Goal: Task Accomplishment & Management: Manage account settings

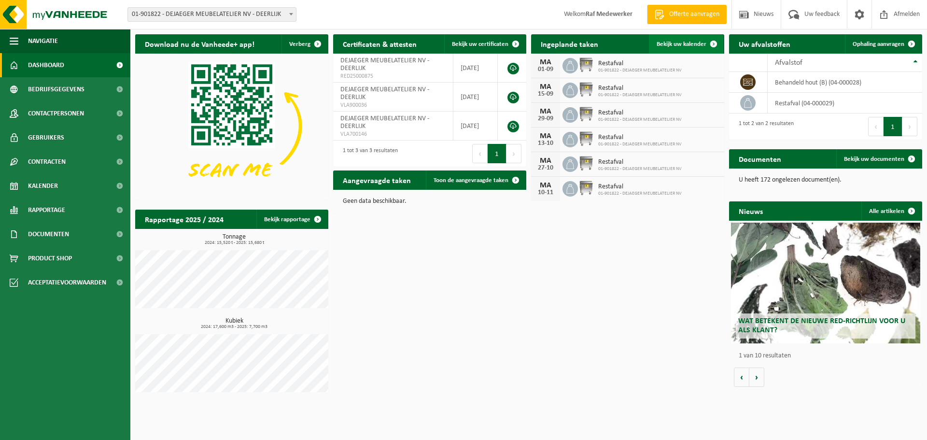
click at [691, 43] on span "Bekijk uw kalender" at bounding box center [682, 44] width 50 height 6
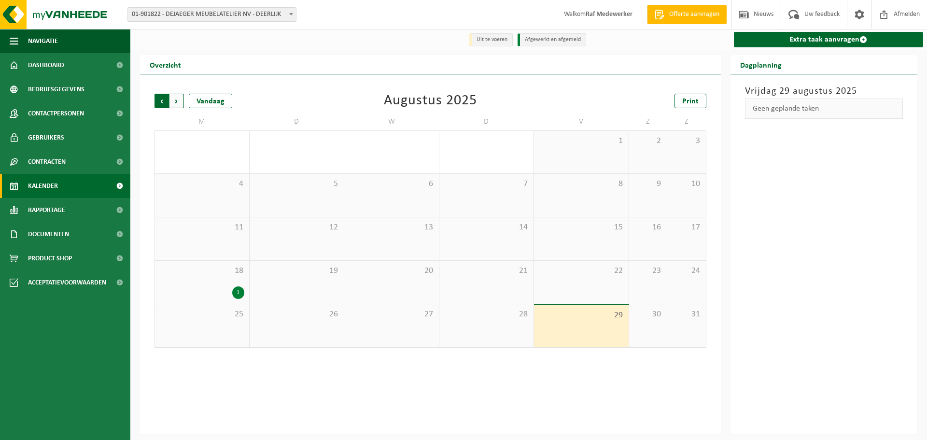
click at [178, 100] on span "Volgende" at bounding box center [177, 101] width 14 height 14
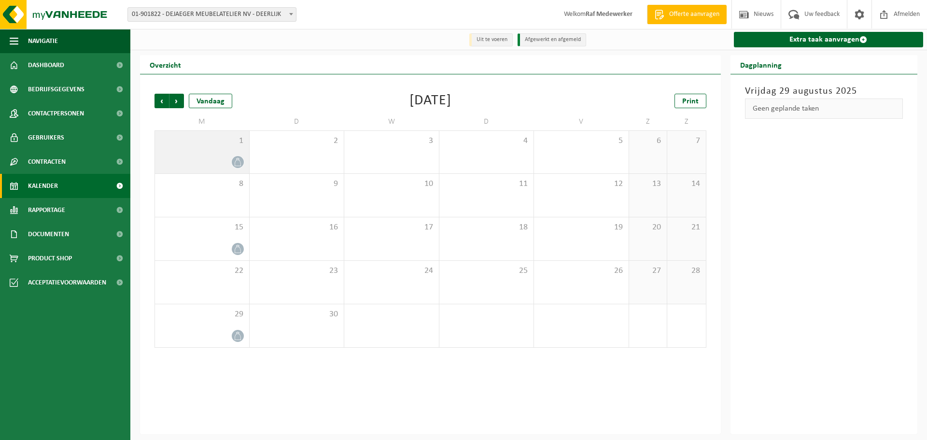
click at [204, 151] on div "1" at bounding box center [202, 152] width 94 height 43
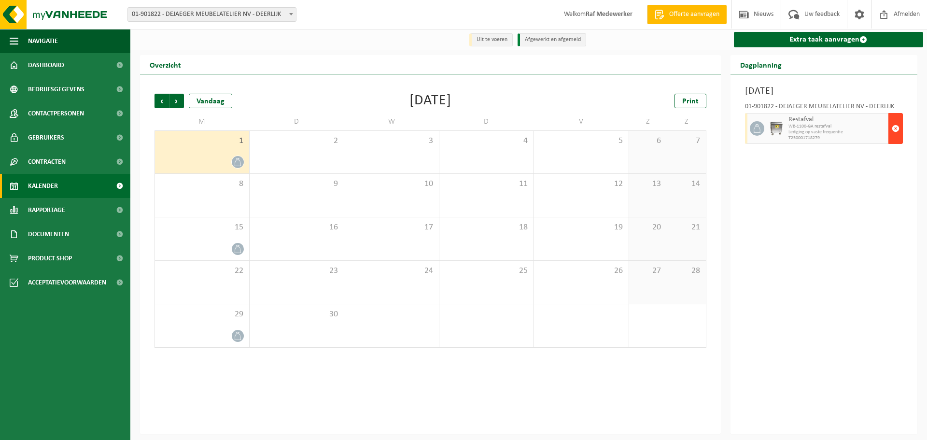
click at [896, 128] on span "button" at bounding box center [896, 128] width 8 height 19
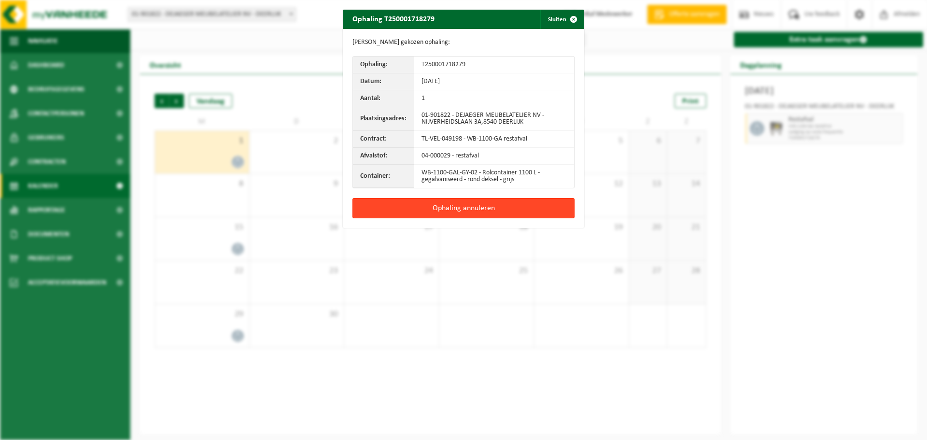
click at [477, 204] on button "Ophaling annuleren" at bounding box center [464, 208] width 222 height 20
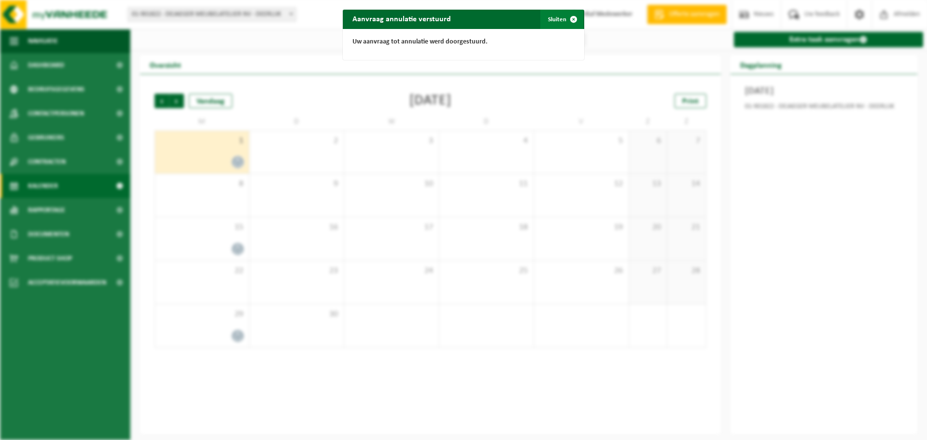
click at [569, 18] on span "button" at bounding box center [573, 19] width 19 height 19
